Goal: Information Seeking & Learning: Learn about a topic

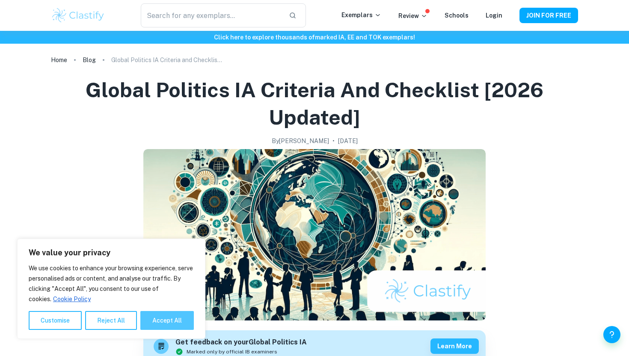
click at [167, 318] on button "Accept All" at bounding box center [167, 320] width 54 height 19
checkbox input "true"
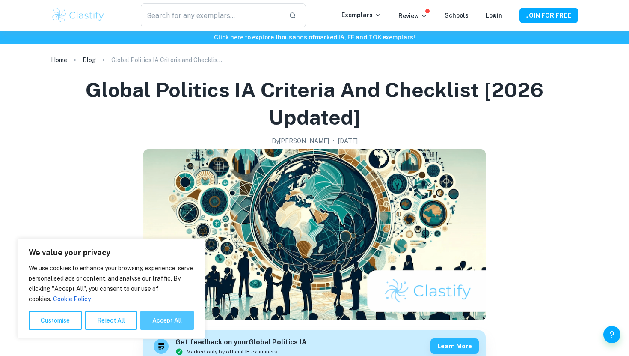
checkbox input "true"
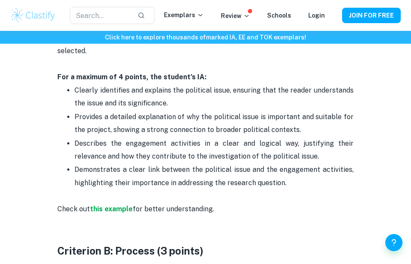
scroll to position [522, 0]
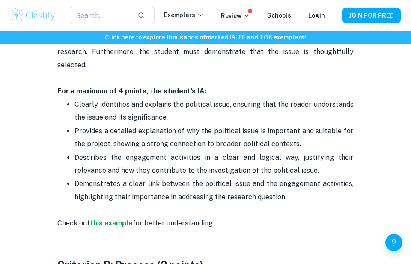
click at [108, 219] on strong "this example" at bounding box center [111, 223] width 43 height 8
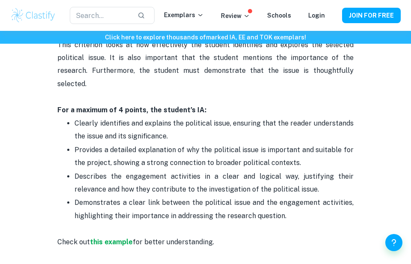
scroll to position [508, 0]
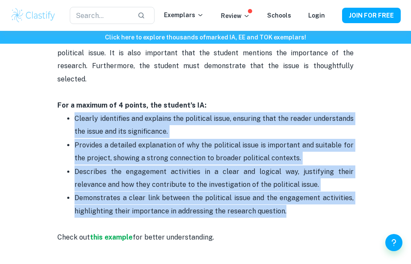
drag, startPoint x: 286, startPoint y: 200, endPoint x: 75, endPoint y: 103, distance: 232.8
click at [75, 112] on ul "Clearly identifies and explains the political issue, ensuring that the reader u…" at bounding box center [205, 165] width 296 height 106
copy ul "Clearly identifies and explains the political issue, ensuring that the reader u…"
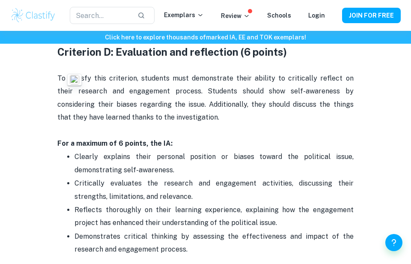
scroll to position [1252, 0]
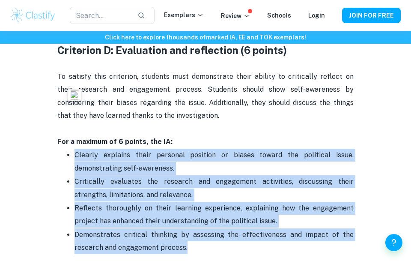
drag, startPoint x: 187, startPoint y: 238, endPoint x: 76, endPoint y: 138, distance: 148.9
click at [76, 148] on ul "Clearly explains their personal position or biases toward the political issue, …" at bounding box center [205, 201] width 296 height 106
copy ul "Clearly explains their personal position or biases toward the political issue, …"
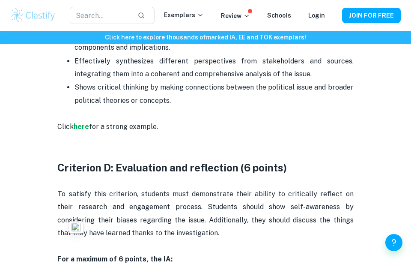
scroll to position [1044, 0]
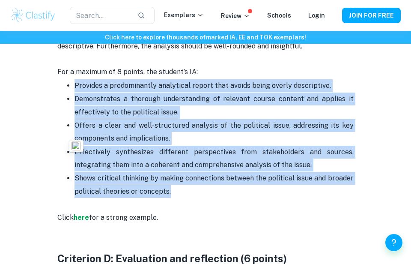
drag, startPoint x: 170, startPoint y: 180, endPoint x: 74, endPoint y: 69, distance: 146.7
click at [74, 79] on ul "Provides a predominantly analytical report that avoids being overly descriptive…" at bounding box center [205, 138] width 296 height 119
copy ul "Provides a predominantly analytical report that avoids being overly descriptive…"
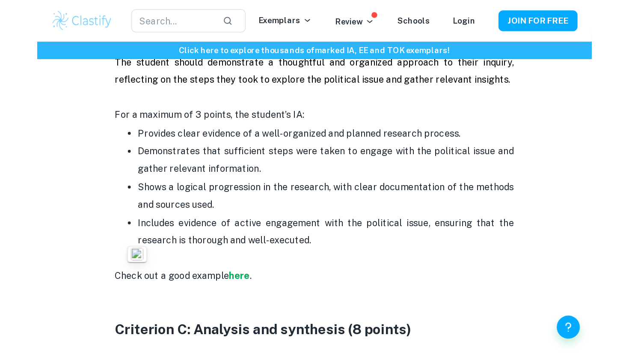
scroll to position [780, 0]
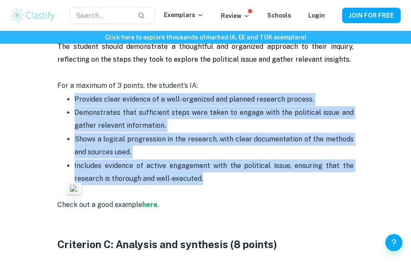
drag, startPoint x: 210, startPoint y: 167, endPoint x: 72, endPoint y: 83, distance: 161.9
click at [72, 92] on ul "Provides clear evidence of a well-organized and planned research process. Demon…" at bounding box center [205, 138] width 296 height 93
copy ul "Provides clear evidence of a well-organized and planned research process. Demon…"
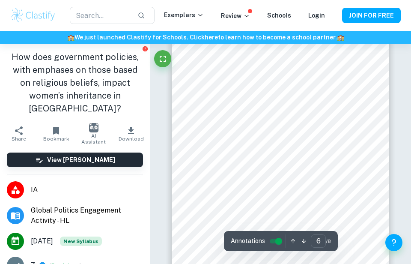
scroll to position [1703, 0]
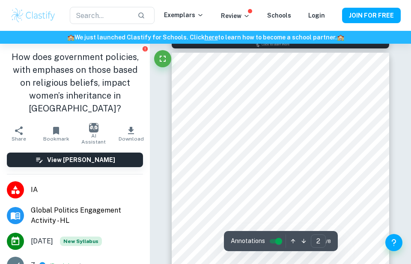
type input "1"
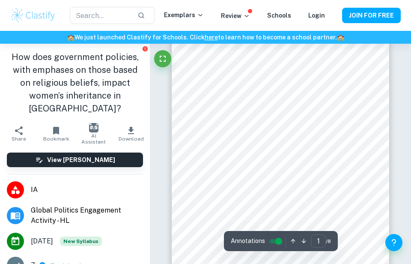
scroll to position [0, 0]
